Goal: Task Accomplishment & Management: Use online tool/utility

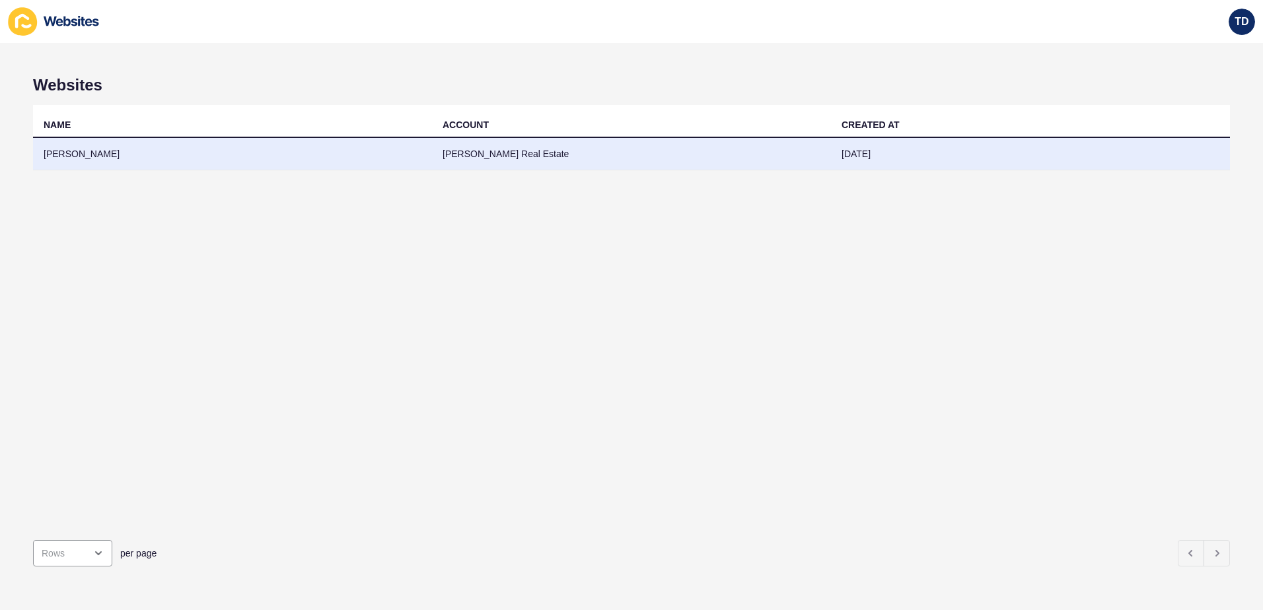
click at [102, 150] on td "[PERSON_NAME]" at bounding box center [232, 154] width 399 height 32
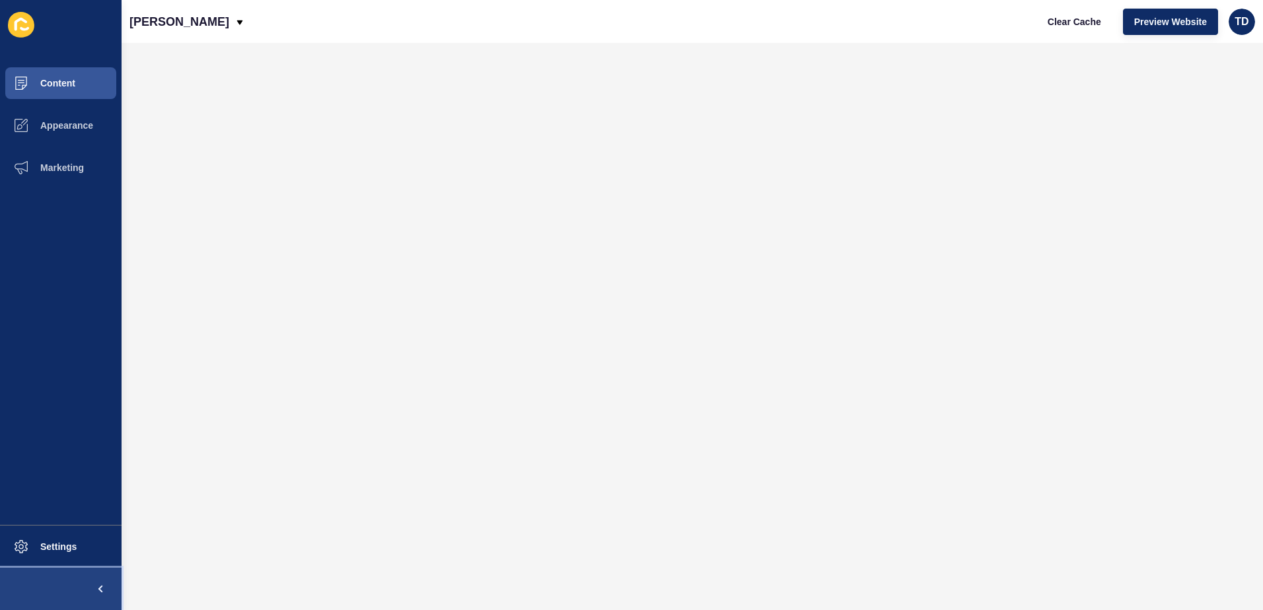
click at [81, 600] on span at bounding box center [100, 589] width 42 height 42
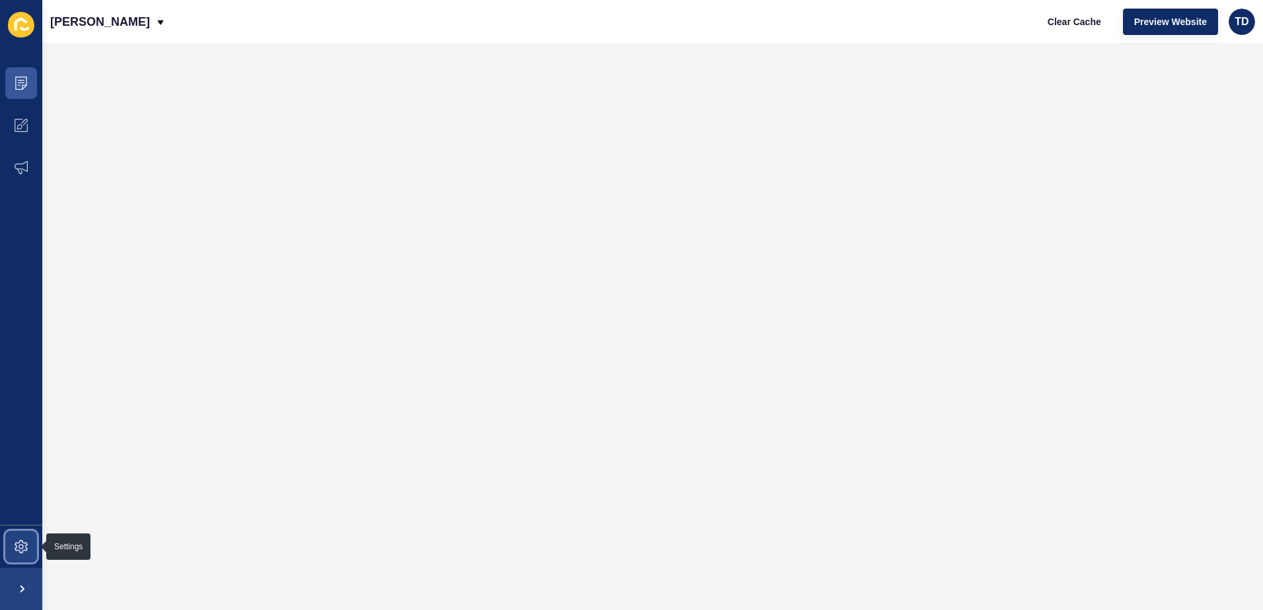
click at [13, 548] on span at bounding box center [21, 547] width 42 height 42
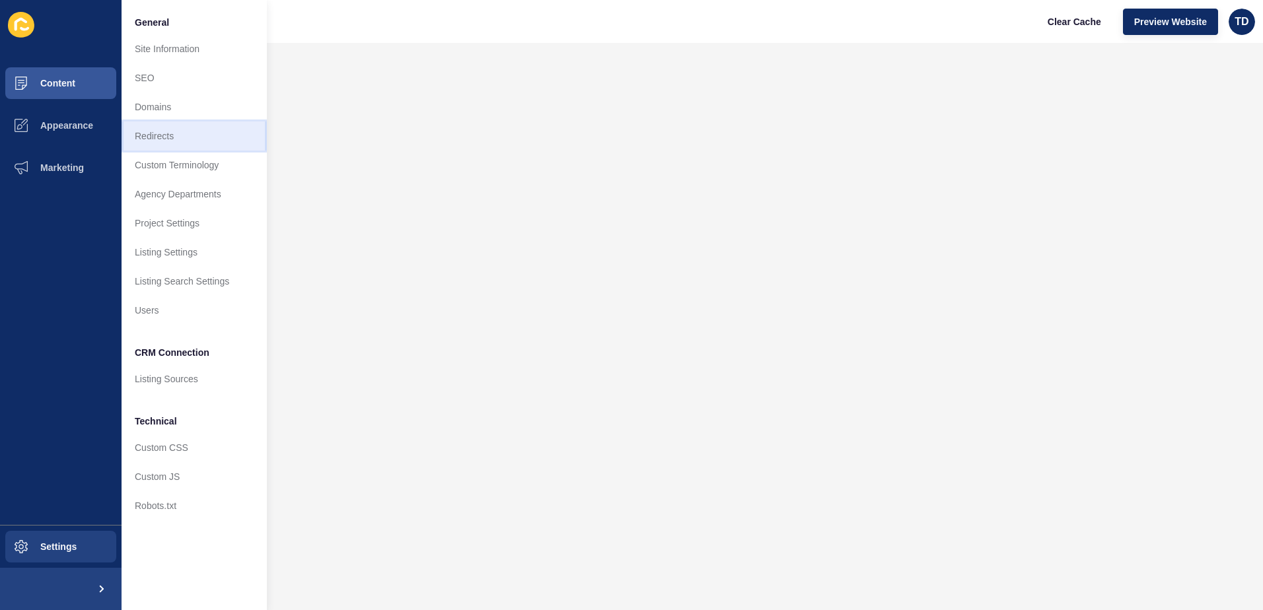
click at [174, 131] on link "Redirects" at bounding box center [194, 136] width 145 height 29
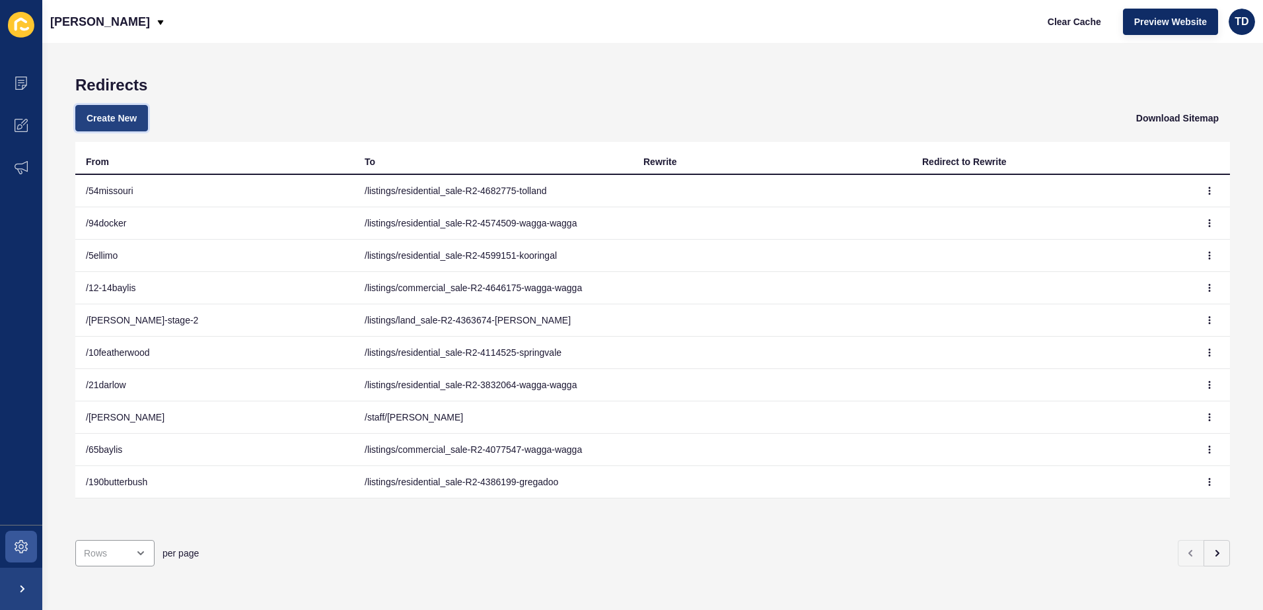
click at [124, 125] on button "Create New" at bounding box center [111, 118] width 73 height 26
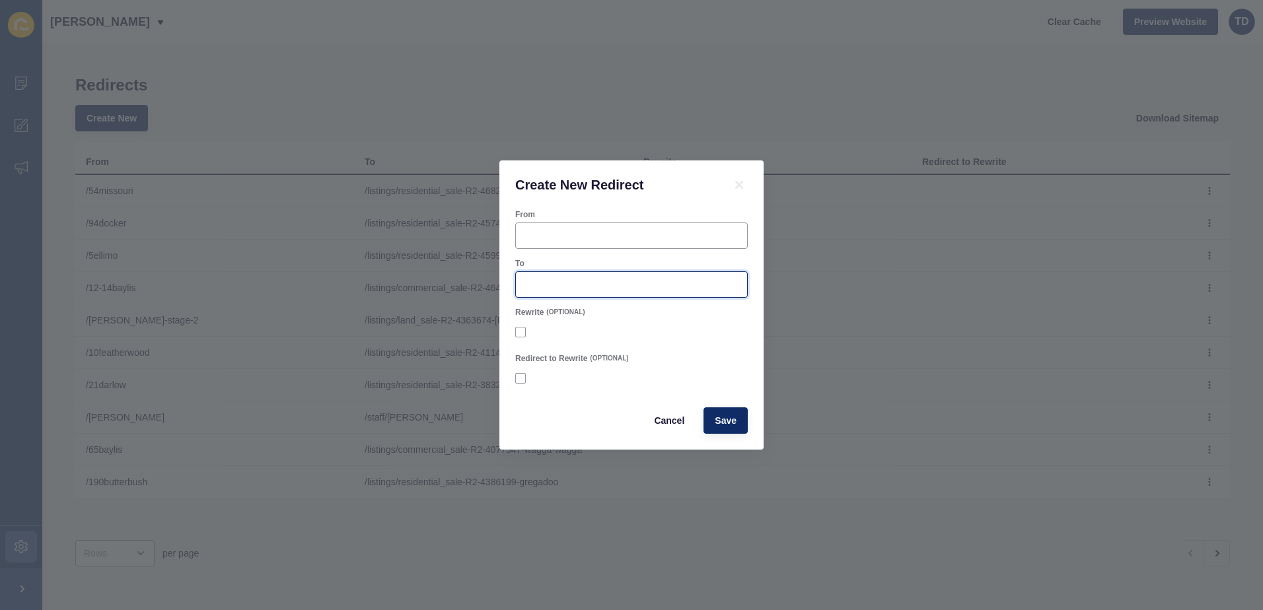
click at [566, 286] on input "To" at bounding box center [631, 284] width 215 height 13
paste input "/listings/residential_sale-R2-4682775-tolland"
type input "/listings/residential_sale-R2-4682775-tolland"
click at [573, 238] on input "From" at bounding box center [631, 235] width 215 height 13
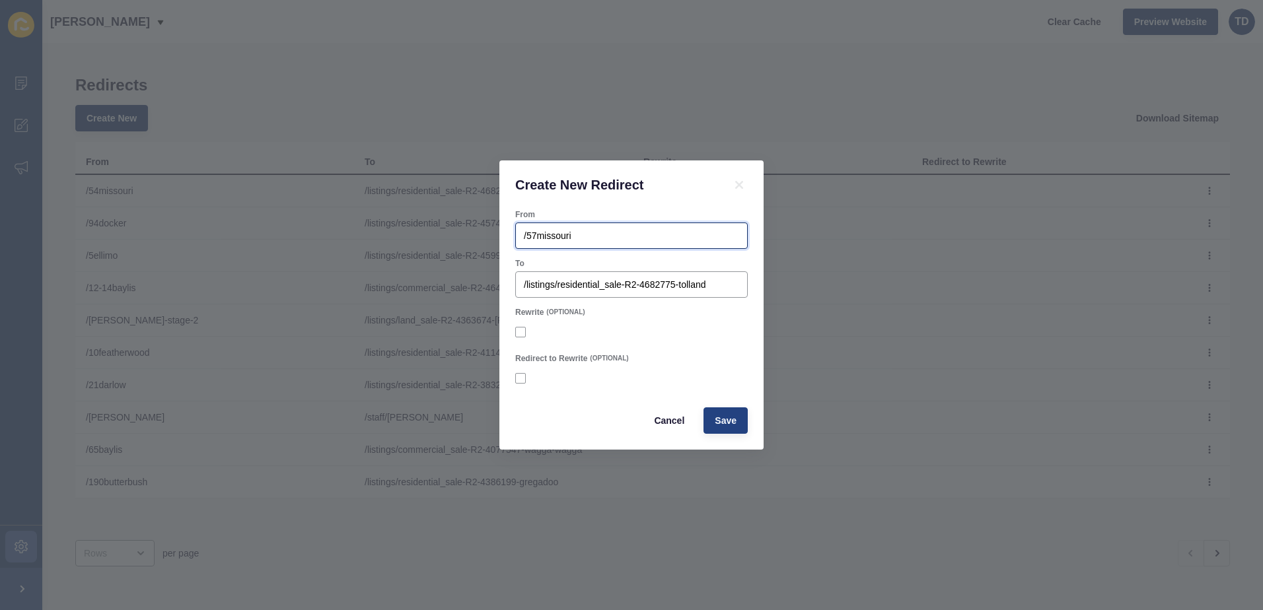
type input "/57missouri"
click at [720, 418] on span "Save" at bounding box center [726, 420] width 22 height 13
